Goal: Information Seeking & Learning: Learn about a topic

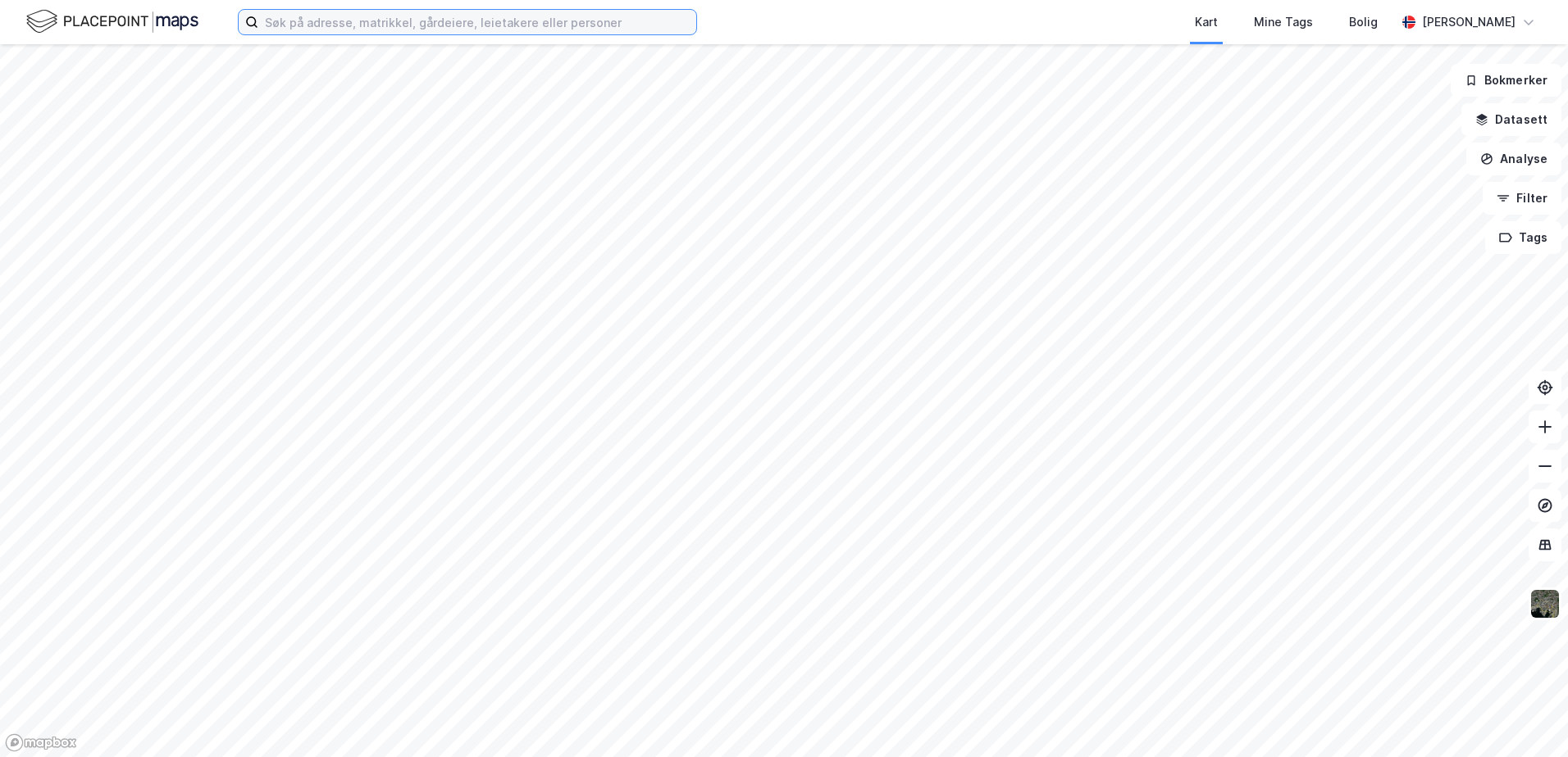
click at [322, 20] on input at bounding box center [476, 21] width 438 height 25
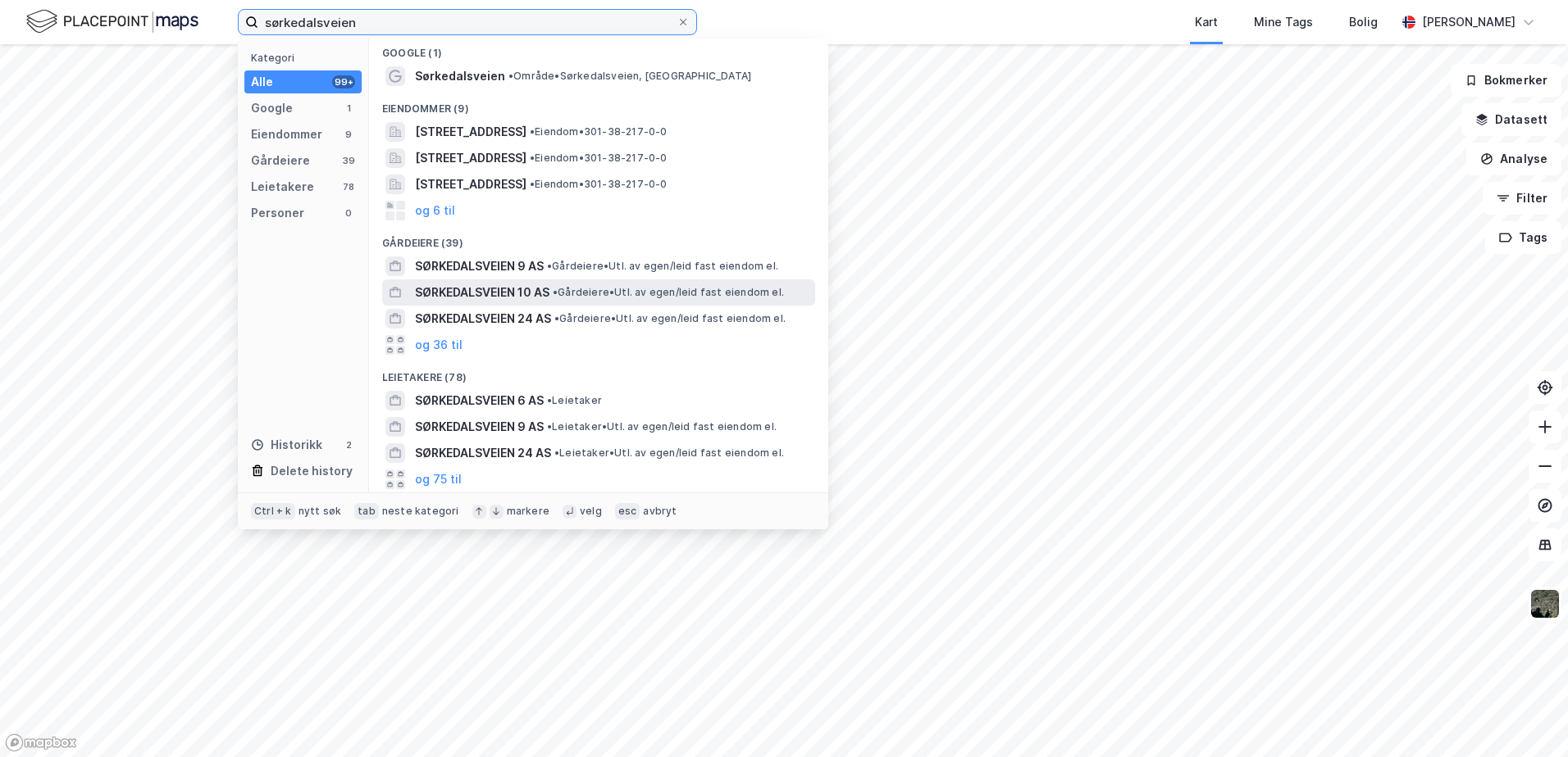
scroll to position [31, 0]
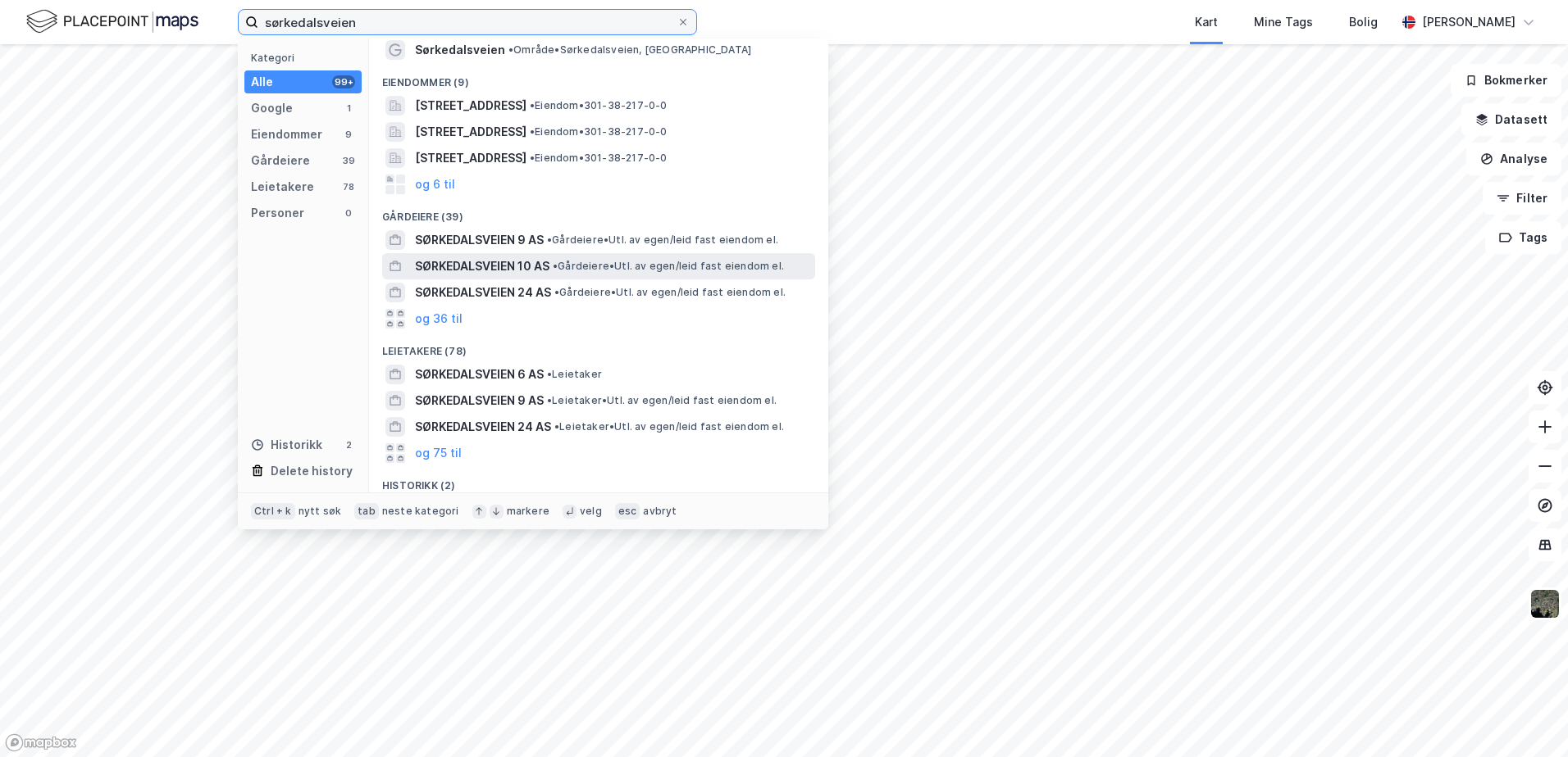
type input "sørkedalsveien"
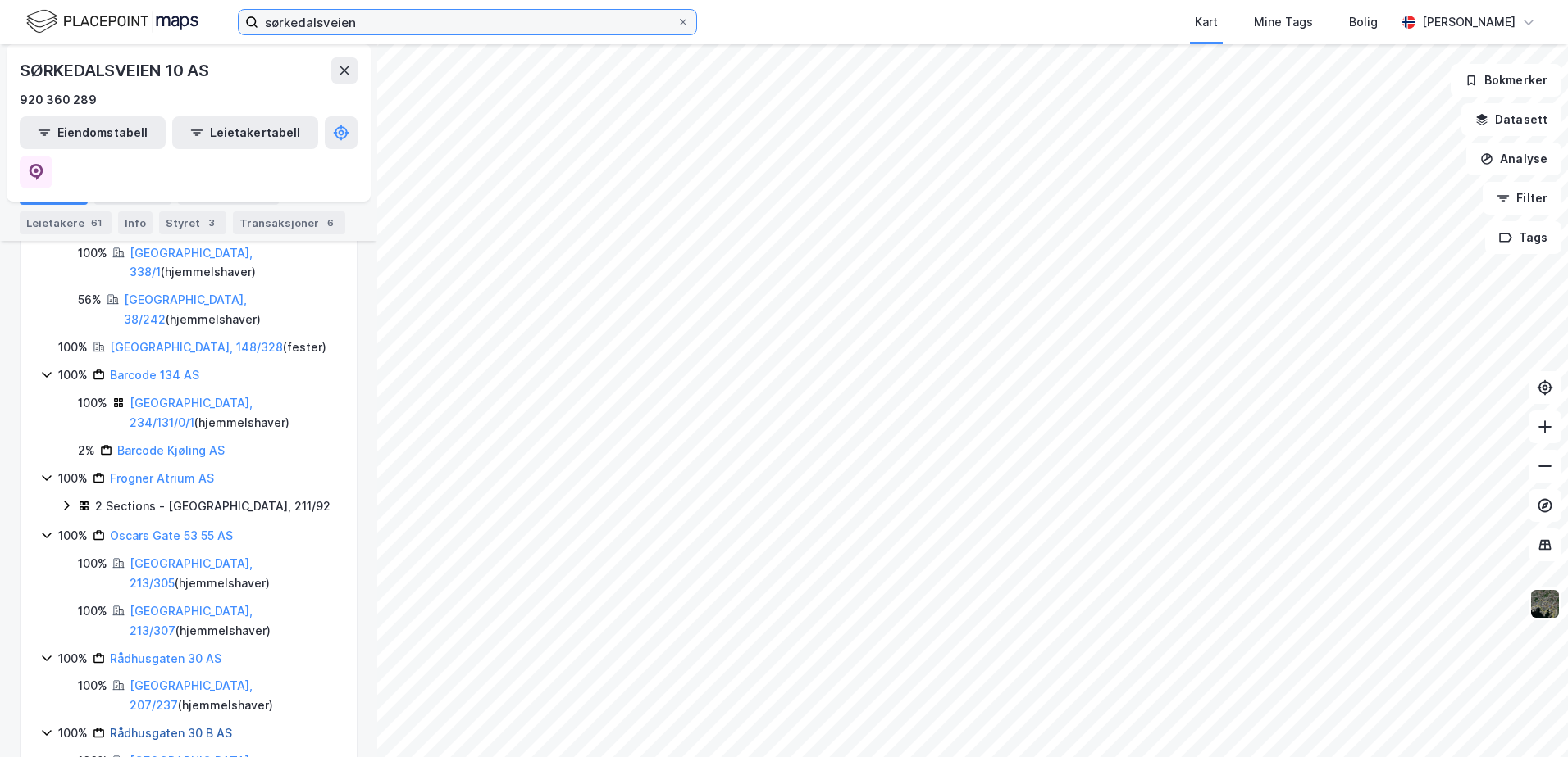
scroll to position [82, 0]
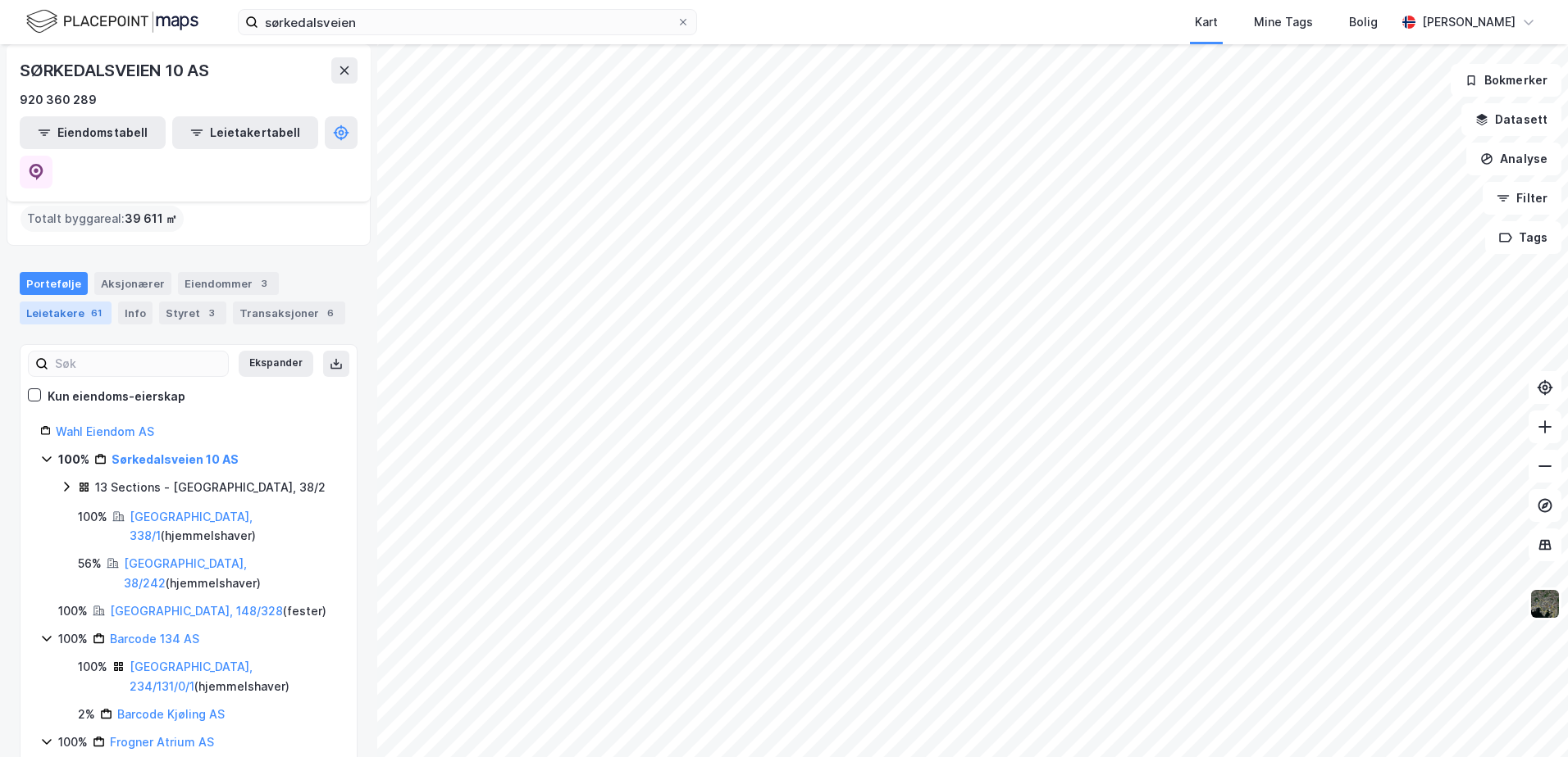
click at [73, 302] on div "Leietakere 61" at bounding box center [65, 313] width 92 height 23
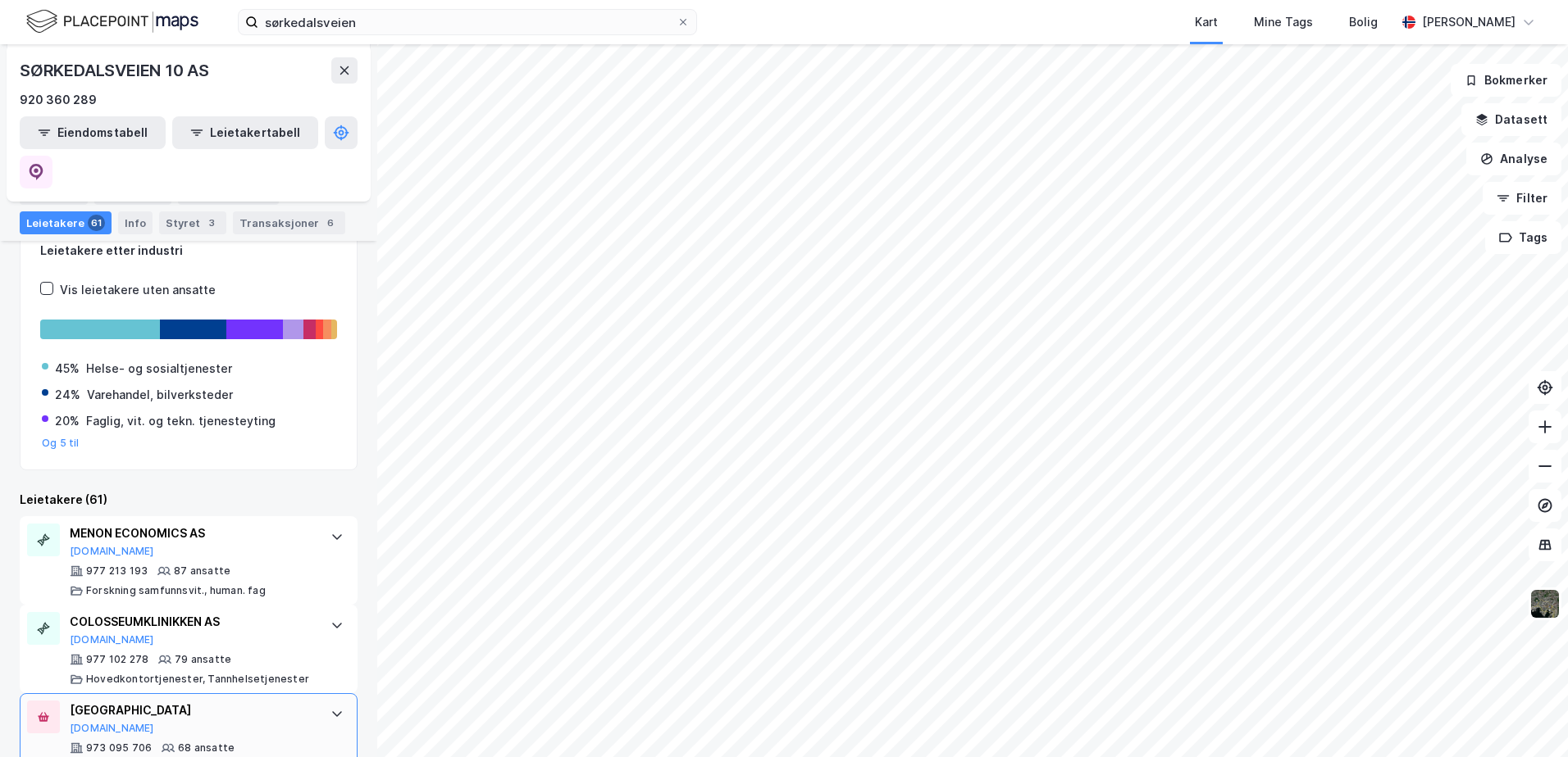
scroll to position [164, 0]
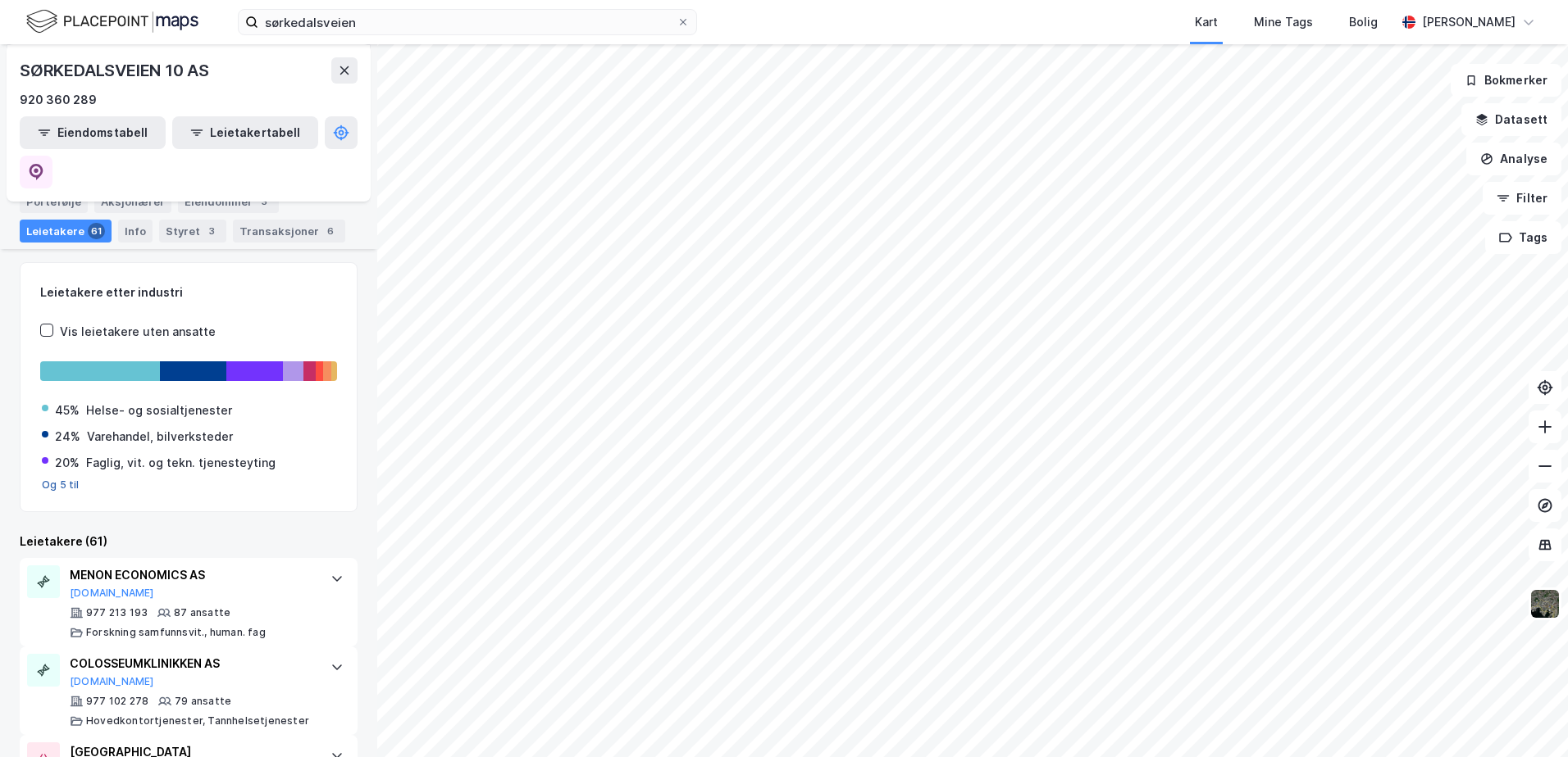
click at [58, 479] on button "Og 5 til" at bounding box center [61, 485] width 38 height 13
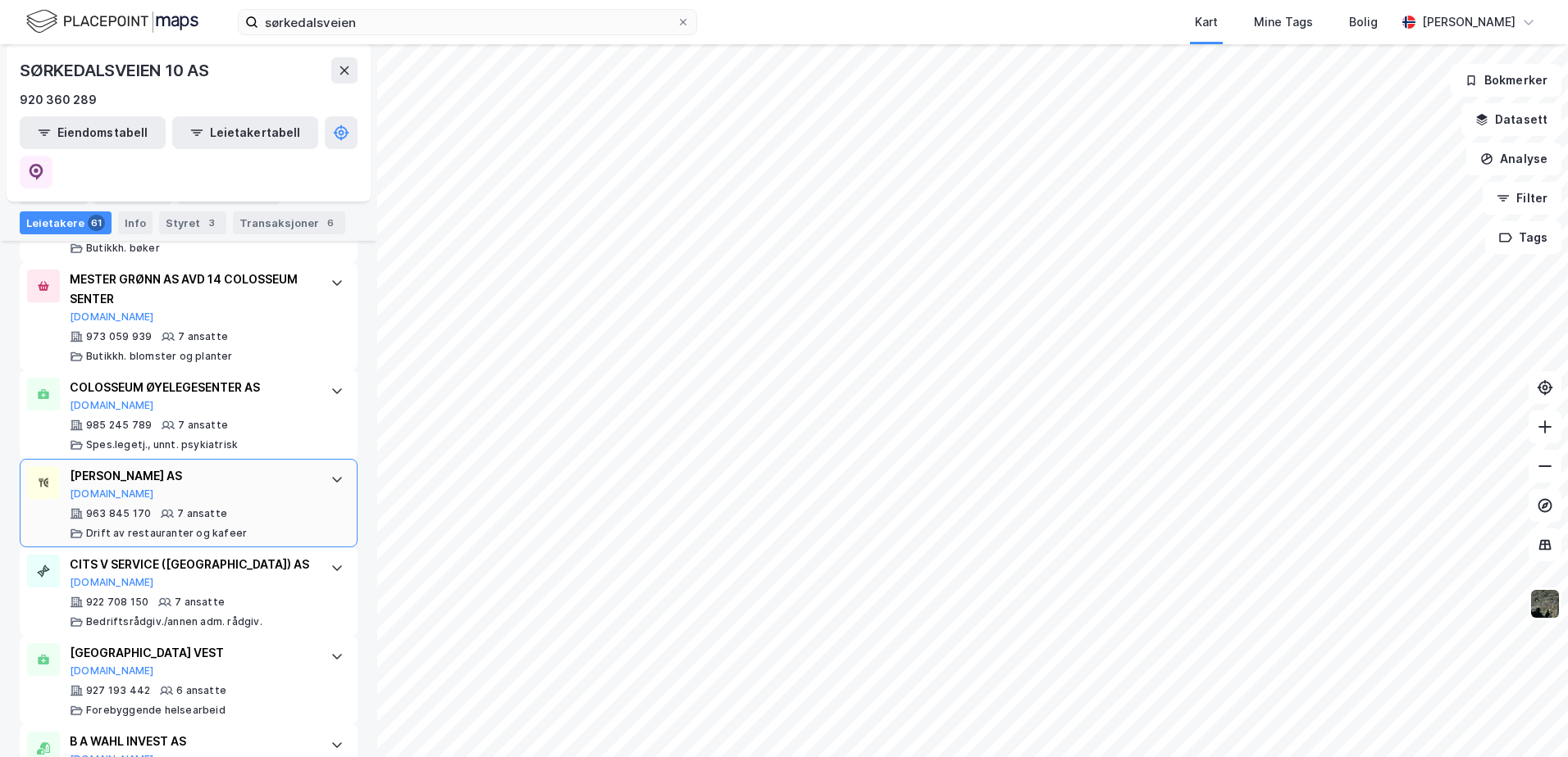
scroll to position [3278, 0]
